Goal: Transaction & Acquisition: Purchase product/service

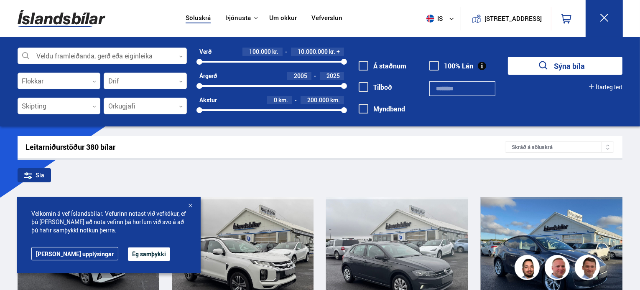
click at [191, 203] on div at bounding box center [190, 206] width 8 height 8
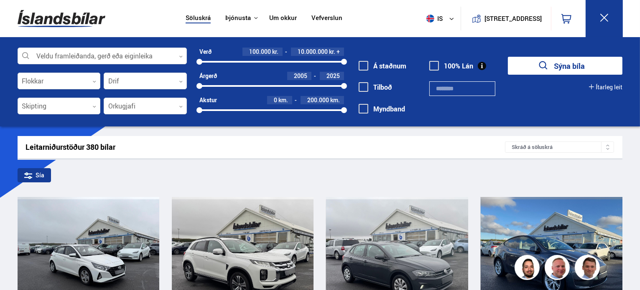
drag, startPoint x: 639, startPoint y: 46, endPoint x: 641, endPoint y: 57, distance: 10.7
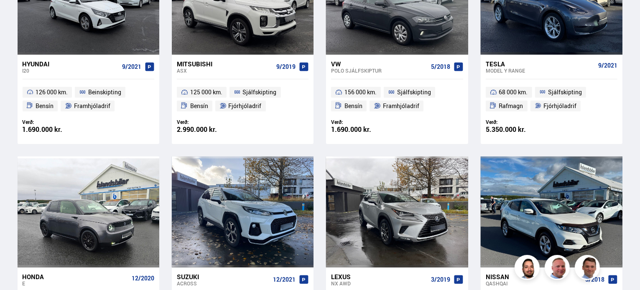
drag, startPoint x: 640, startPoint y: 58, endPoint x: 640, endPoint y: 1, distance: 57.7
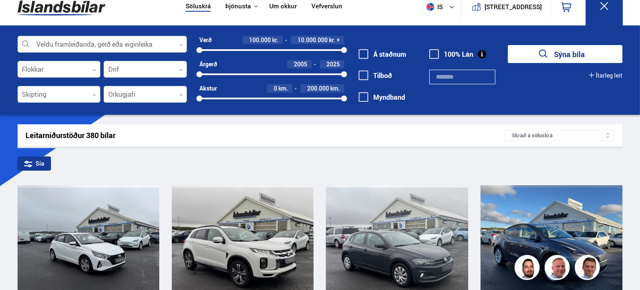
scroll to position [0, 0]
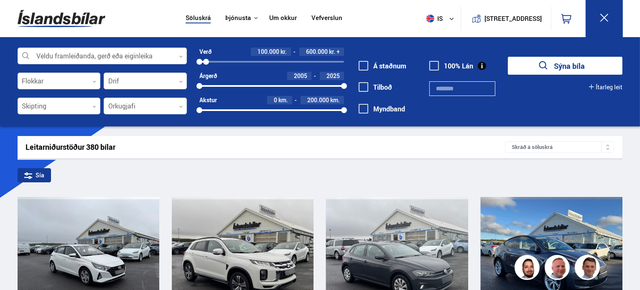
drag, startPoint x: 341, startPoint y: 60, endPoint x: 206, endPoint y: 66, distance: 135.5
click at [206, 66] on div "Verð 100.000 kr. 600.000 kr. + 100000 556730 Árgerð 2005 2025 2005 2025 Akstur …" at bounding box center [265, 84] width 157 height 73
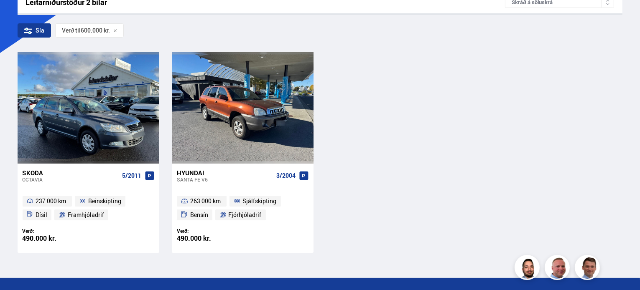
scroll to position [147, 0]
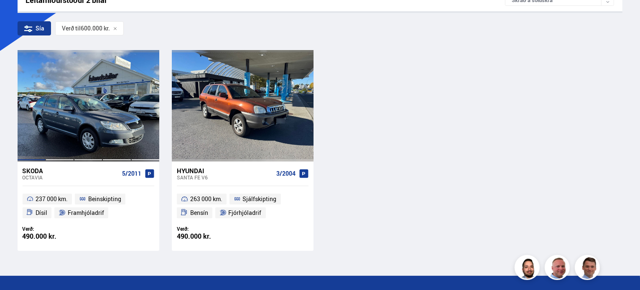
click at [44, 126] on div at bounding box center [31, 105] width 28 height 111
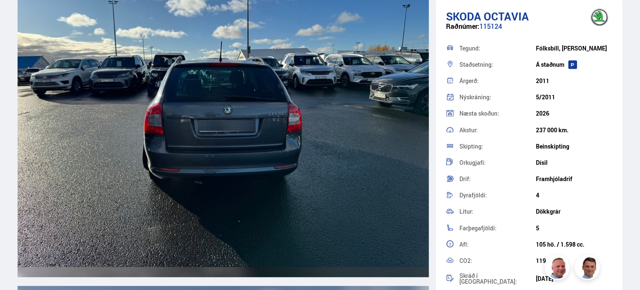
scroll to position [1855, 0]
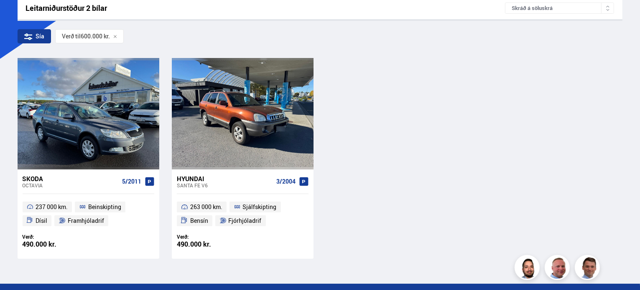
scroll to position [136, 0]
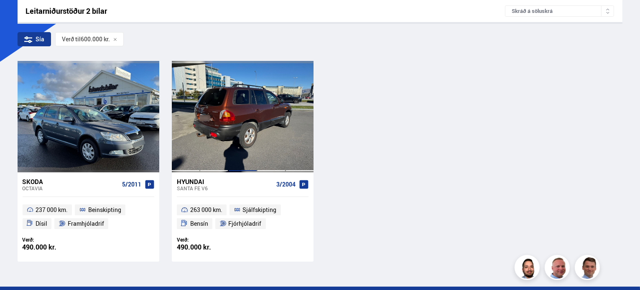
click at [242, 119] on div at bounding box center [242, 116] width 28 height 111
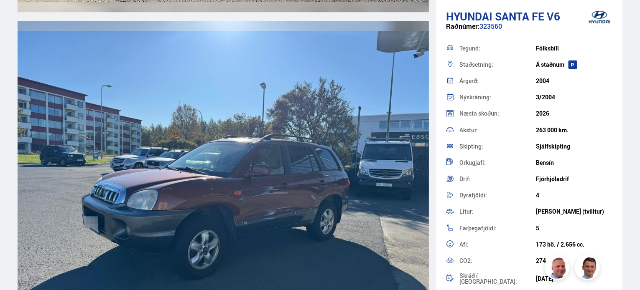
scroll to position [2624, 0]
